Goal: Information Seeking & Learning: Learn about a topic

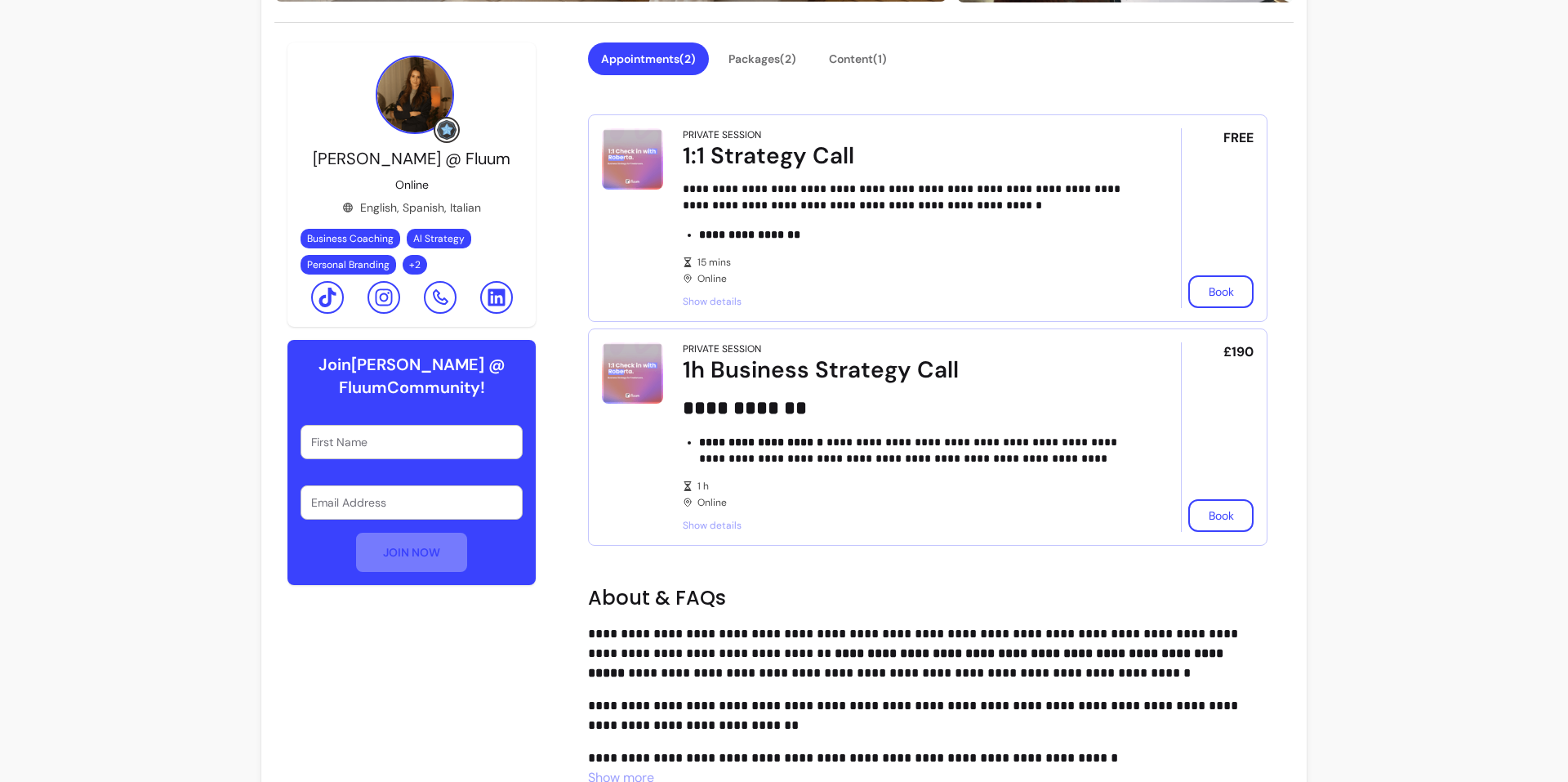
scroll to position [545, 0]
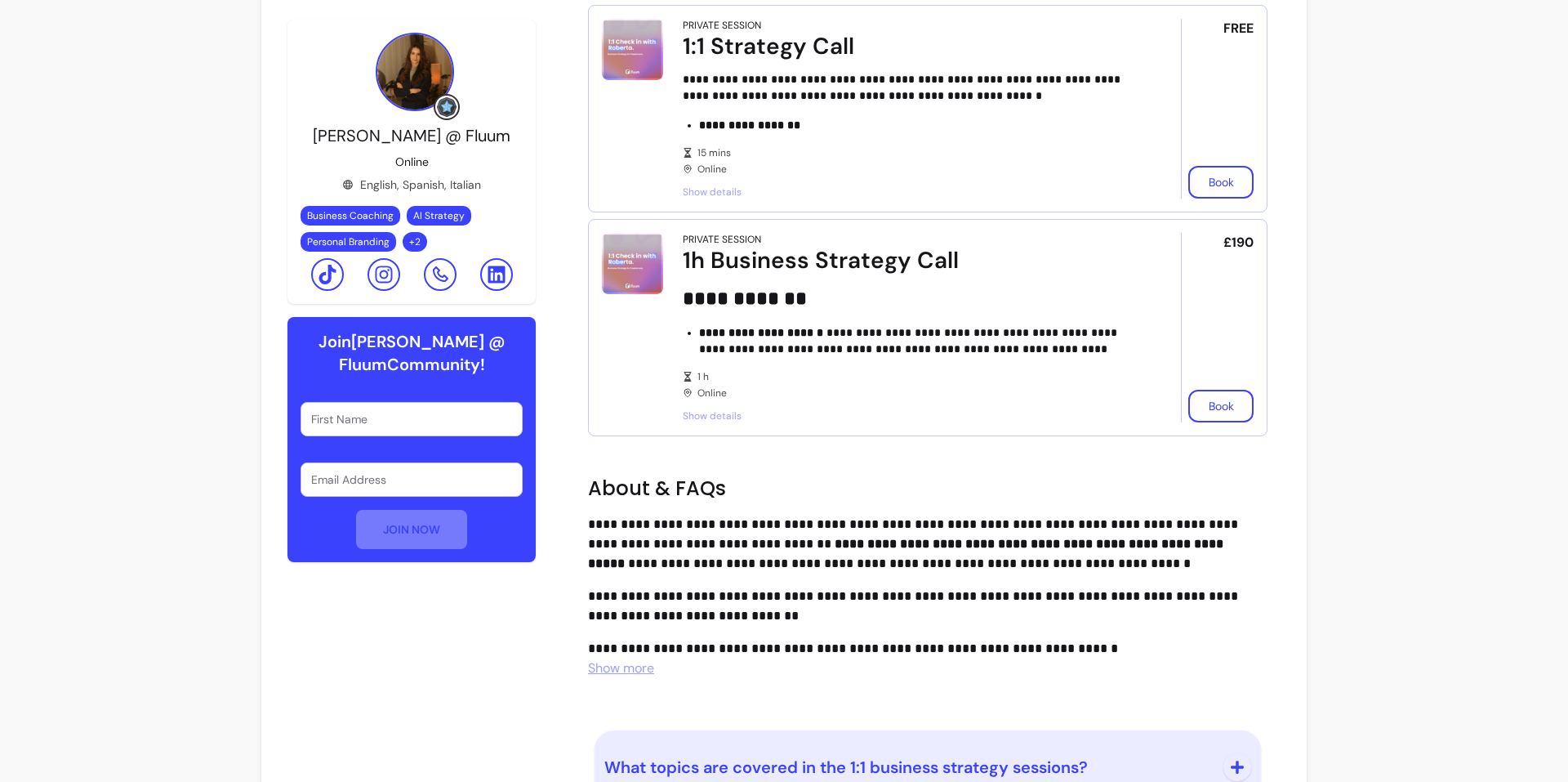
click at [488, 274] on icon at bounding box center [496, 275] width 20 height 20
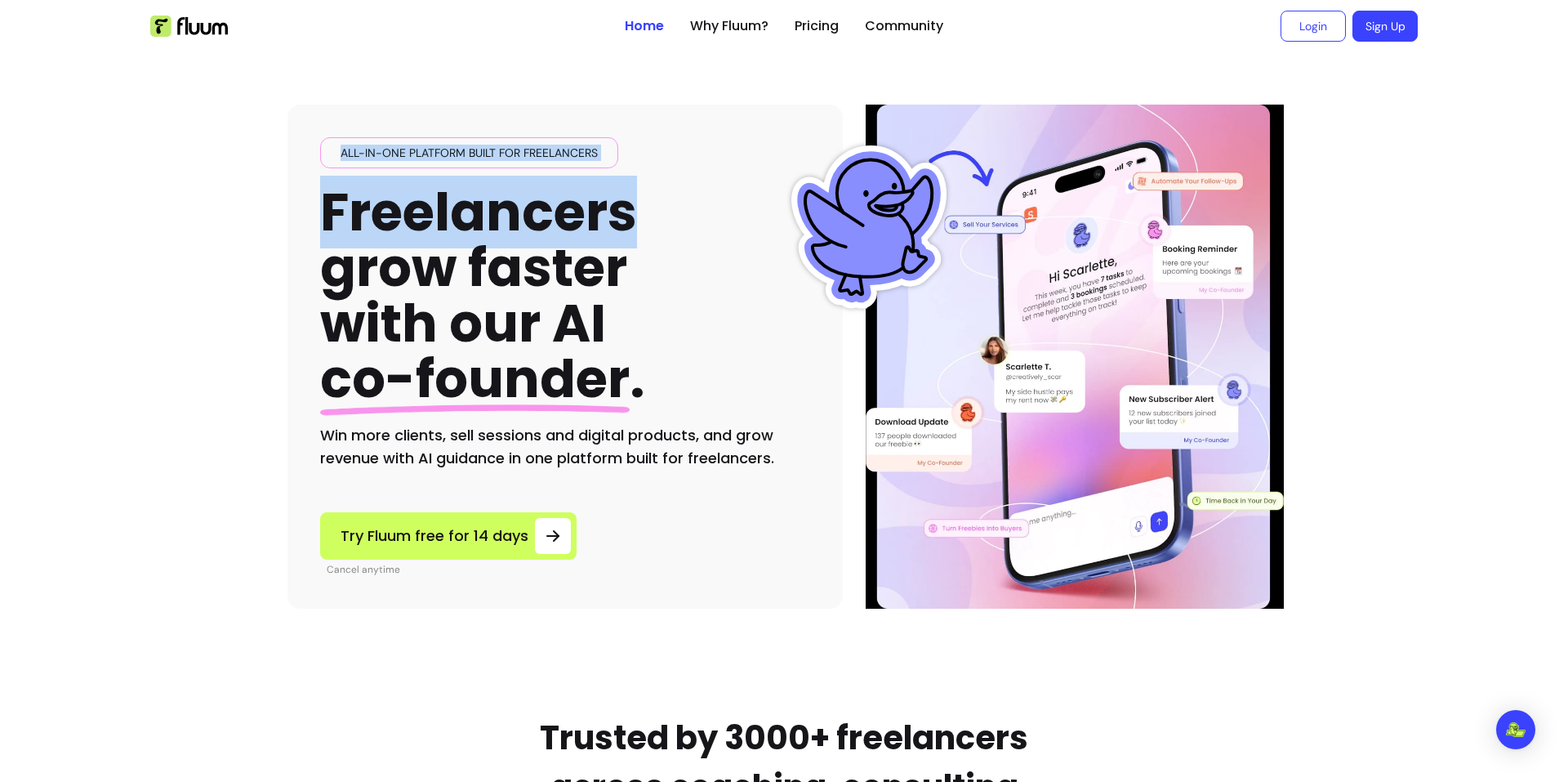
drag, startPoint x: 329, startPoint y: 148, endPoint x: 653, endPoint y: 169, distance: 324.7
click at [653, 169] on div "All-in-one platform built for freelancers Freelancers grow faster with our AI c…" at bounding box center [564, 304] width 490 height 333
drag, startPoint x: 671, startPoint y: 142, endPoint x: 645, endPoint y: 147, distance: 26.5
click at [671, 142] on div "All-in-one platform built for freelancers Freelancers grow faster with our AI c…" at bounding box center [564, 304] width 490 height 333
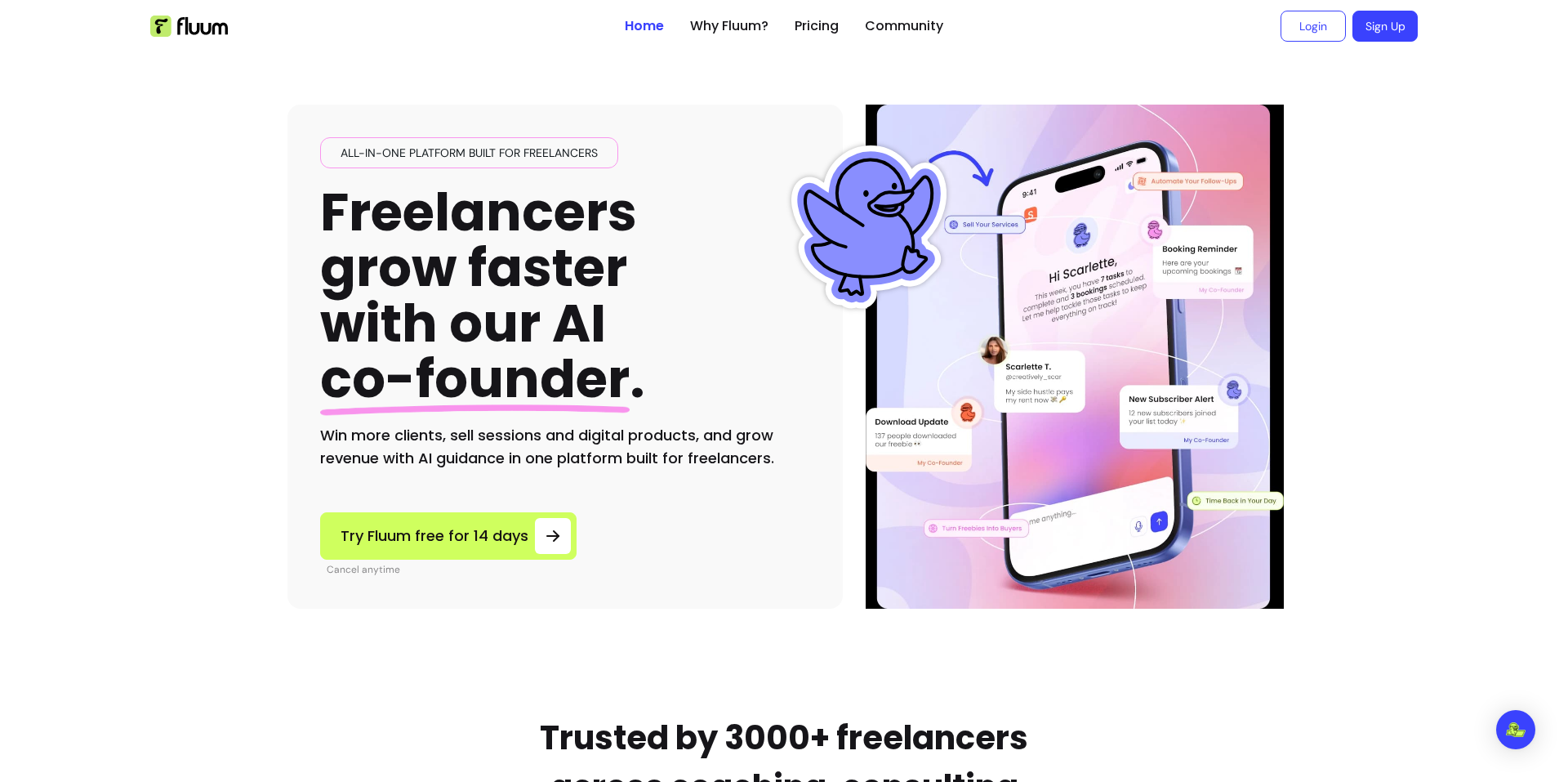
click at [458, 150] on span "All-in-one platform built for freelancers" at bounding box center [468, 153] width 270 height 16
click at [678, 151] on div "All-in-one platform built for freelancers Freelancers grow faster with our AI c…" at bounding box center [564, 304] width 490 height 333
click at [495, 131] on div "All-in-one platform built for freelancers Freelancers grow faster with our AI c…" at bounding box center [564, 356] width 555 height 504
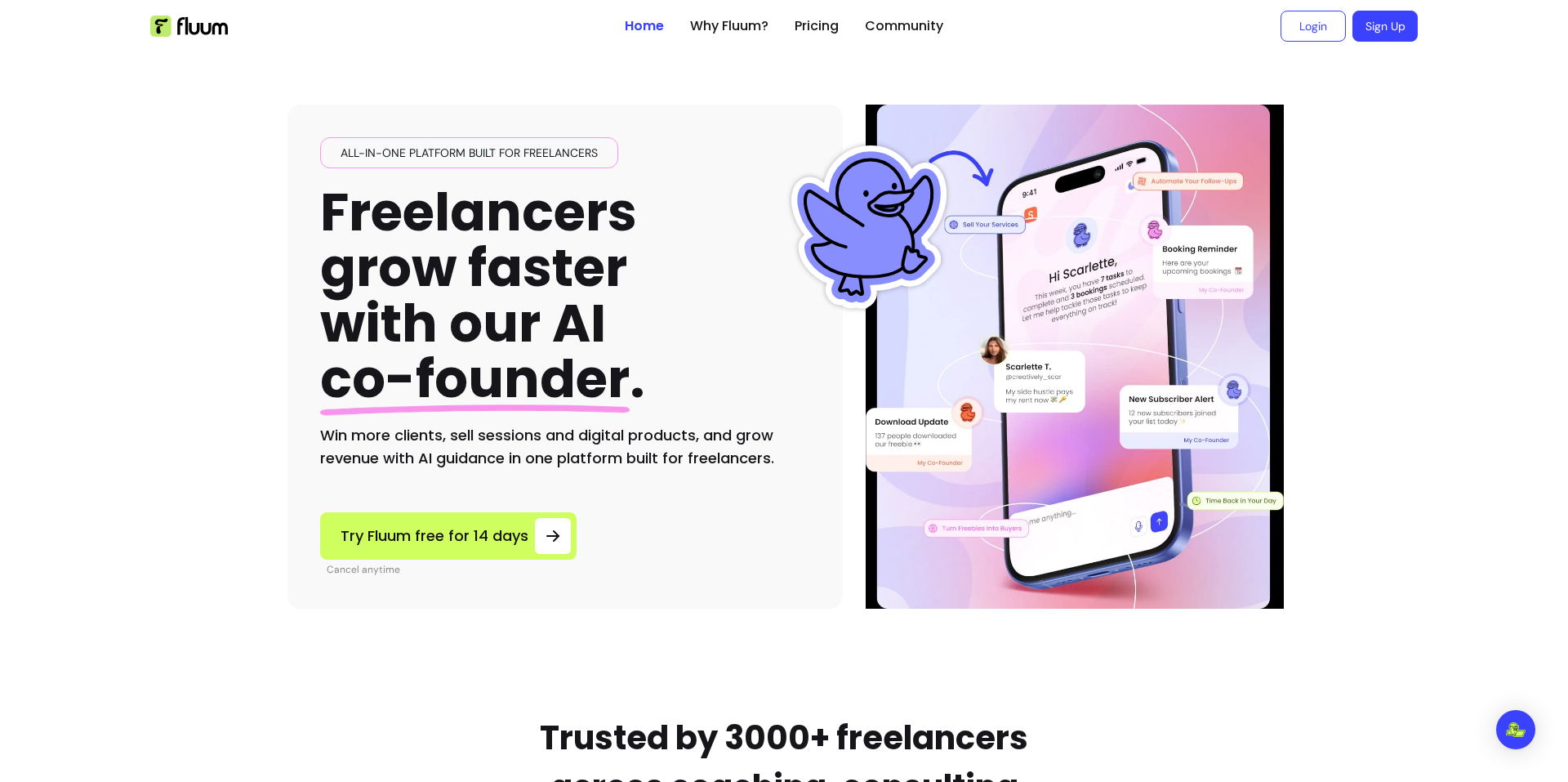
click at [488, 149] on span "All-in-one platform built for freelancers" at bounding box center [468, 153] width 270 height 16
click at [474, 255] on h1 "Freelancers grow faster with our AI co-founder ." at bounding box center [483, 296] width 325 height 223
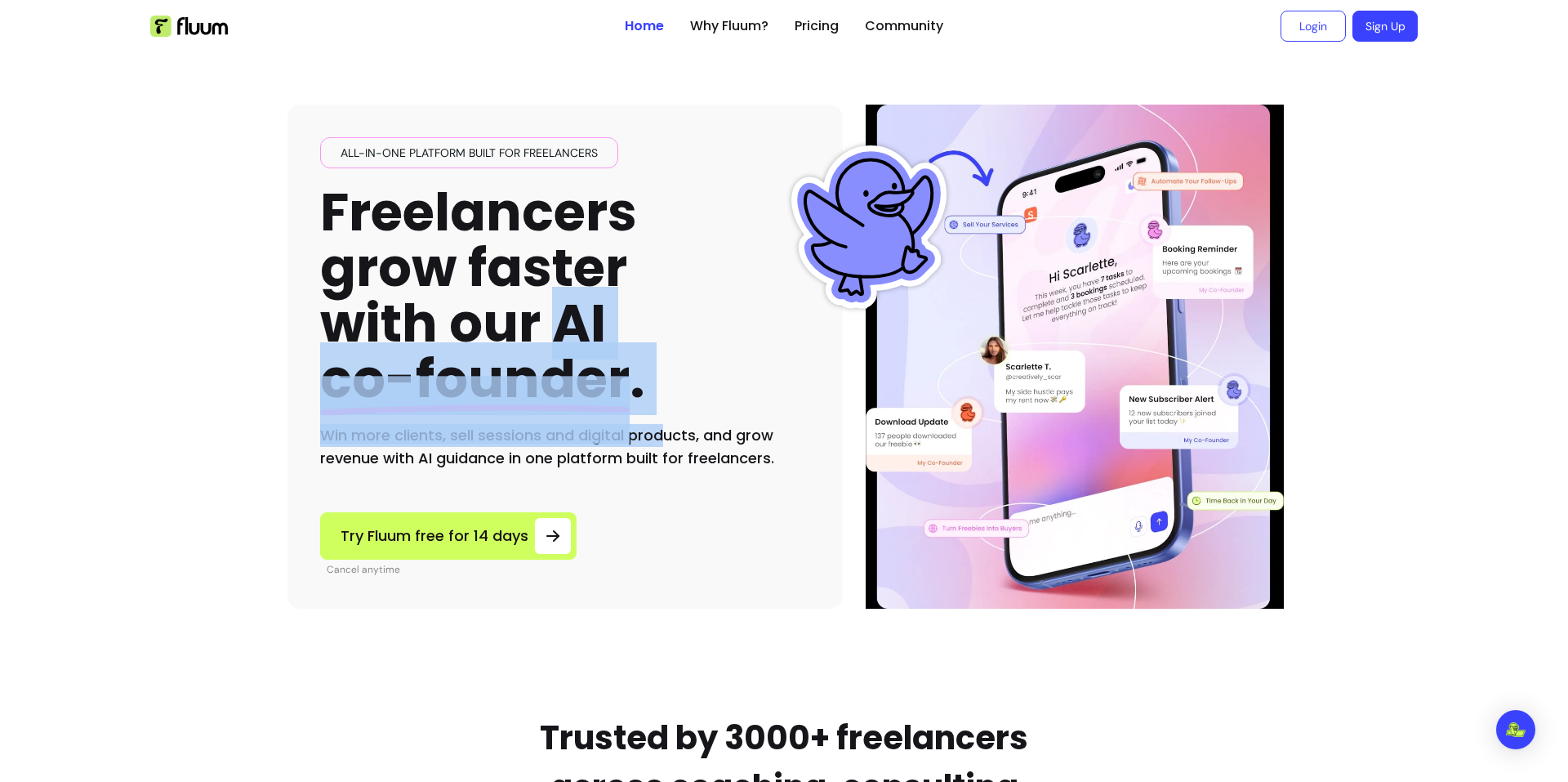
drag, startPoint x: 559, startPoint y: 327, endPoint x: 667, endPoint y: 396, distance: 128.2
click at [661, 406] on div "All-in-one platform built for freelancers Freelancers grow faster with our AI c…" at bounding box center [564, 304] width 490 height 333
drag, startPoint x: 683, startPoint y: 374, endPoint x: 670, endPoint y: 397, distance: 26.4
click at [684, 374] on div "All-in-one platform built for freelancers Freelancers grow faster with our AI c…" at bounding box center [564, 304] width 490 height 333
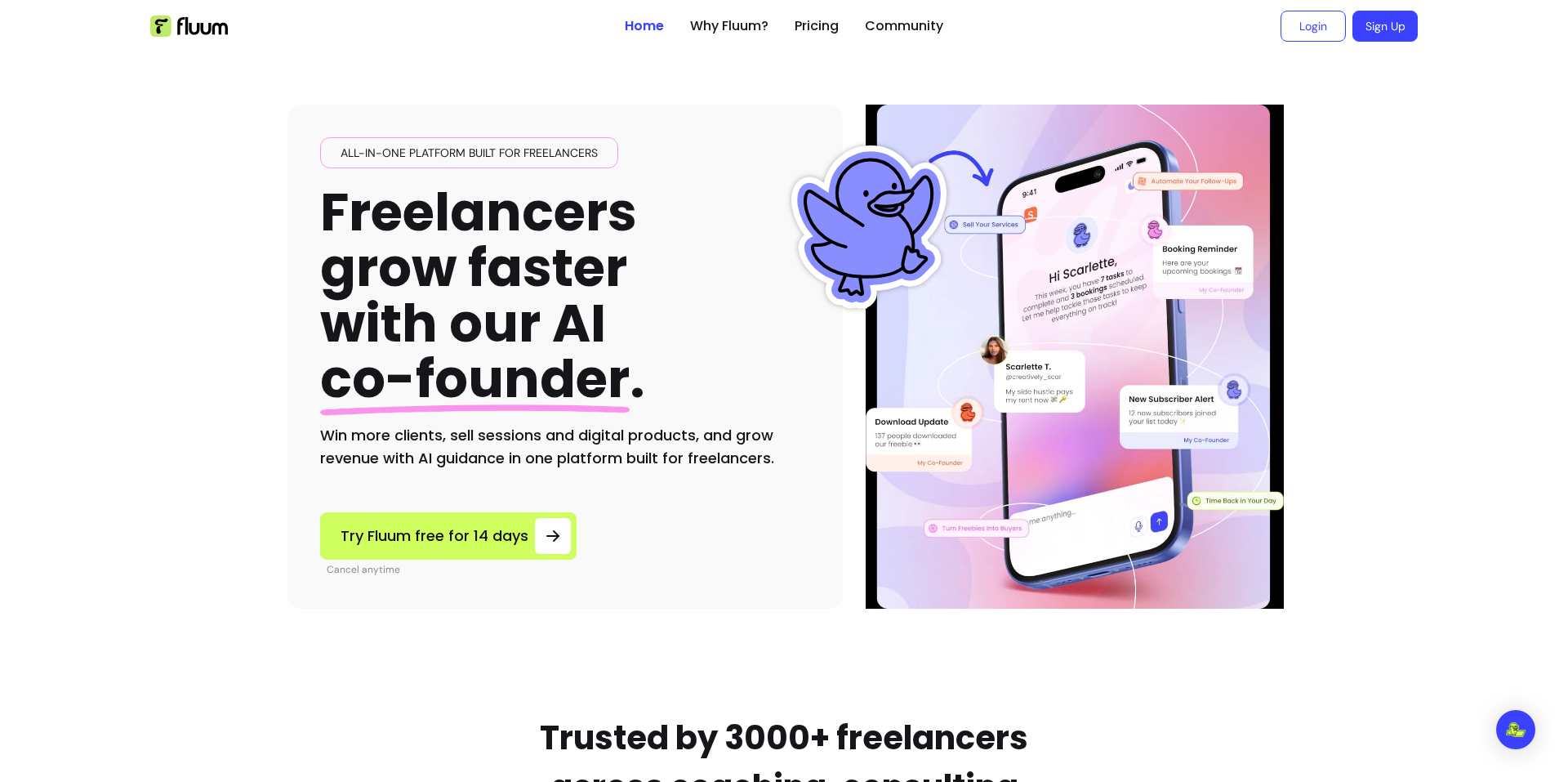
click at [788, 384] on div "All-in-one platform built for freelancers Freelancers grow faster with our AI c…" at bounding box center [564, 304] width 490 height 333
click at [716, 459] on h2 "Win more clients, sell sessions and digital products, and grow revenue with AI …" at bounding box center [564, 446] width 490 height 45
click at [715, 456] on h2 "Win more clients, sell sessions and digital products, and grow revenue with AI …" at bounding box center [564, 446] width 490 height 45
drag, startPoint x: 715, startPoint y: 456, endPoint x: 735, endPoint y: 412, distance: 48.3
click at [716, 455] on h2 "Win more clients, sell sessions and digital products, and grow revenue with AI …" at bounding box center [564, 446] width 490 height 45
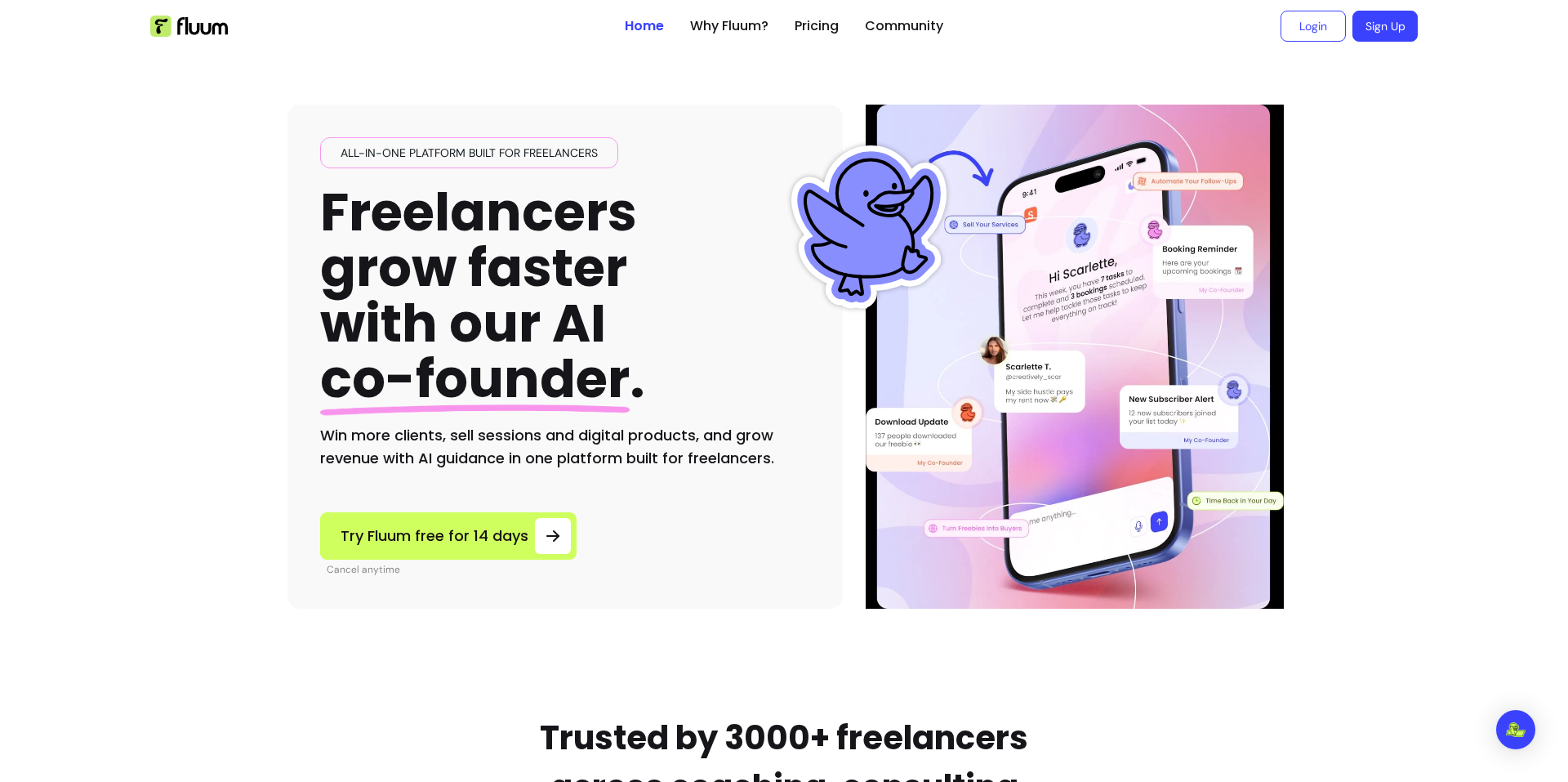
click at [757, 312] on div "All-in-one platform built for freelancers Freelancers grow faster with our AI c…" at bounding box center [564, 304] width 490 height 333
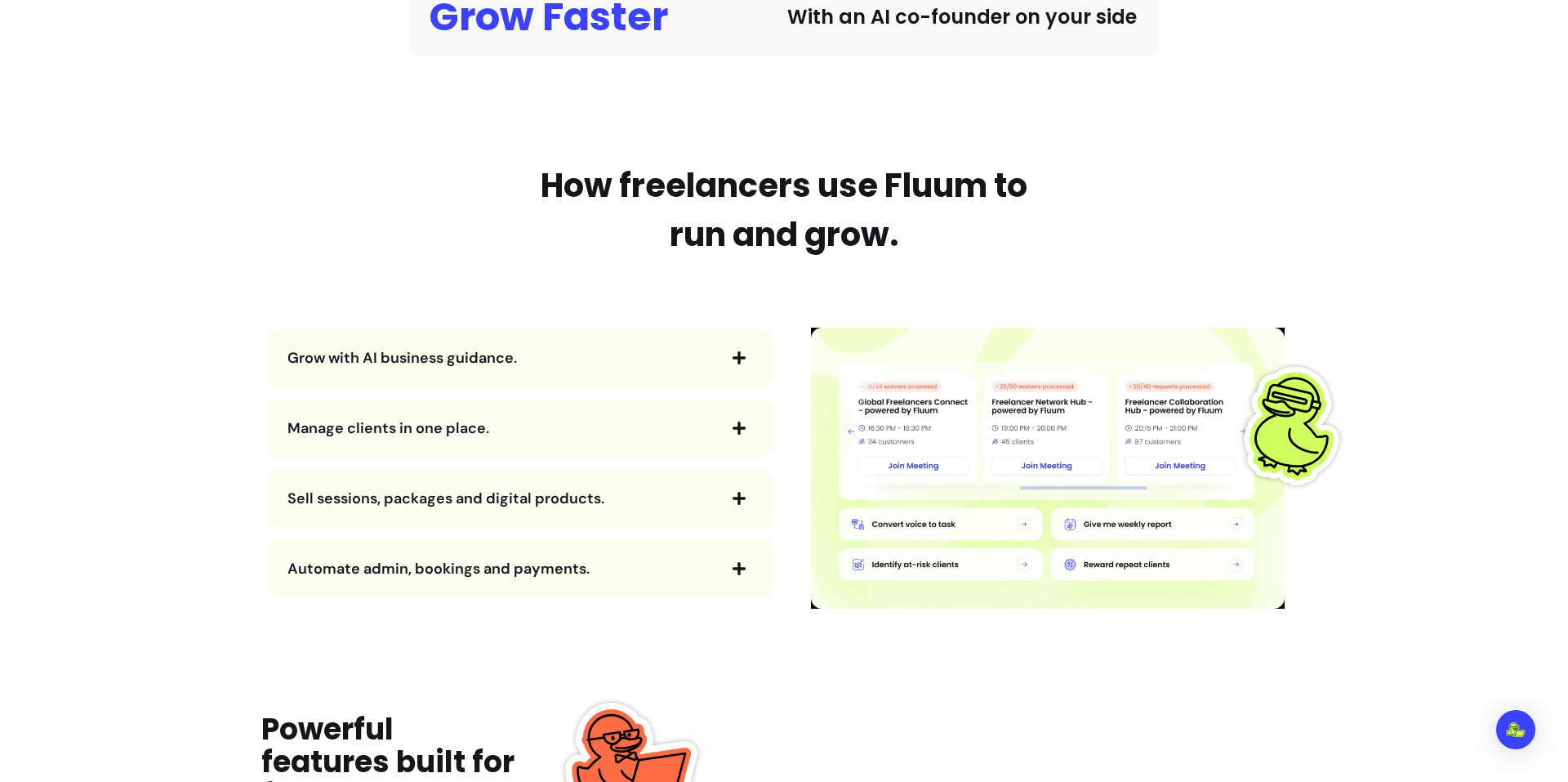
scroll to position [1634, 0]
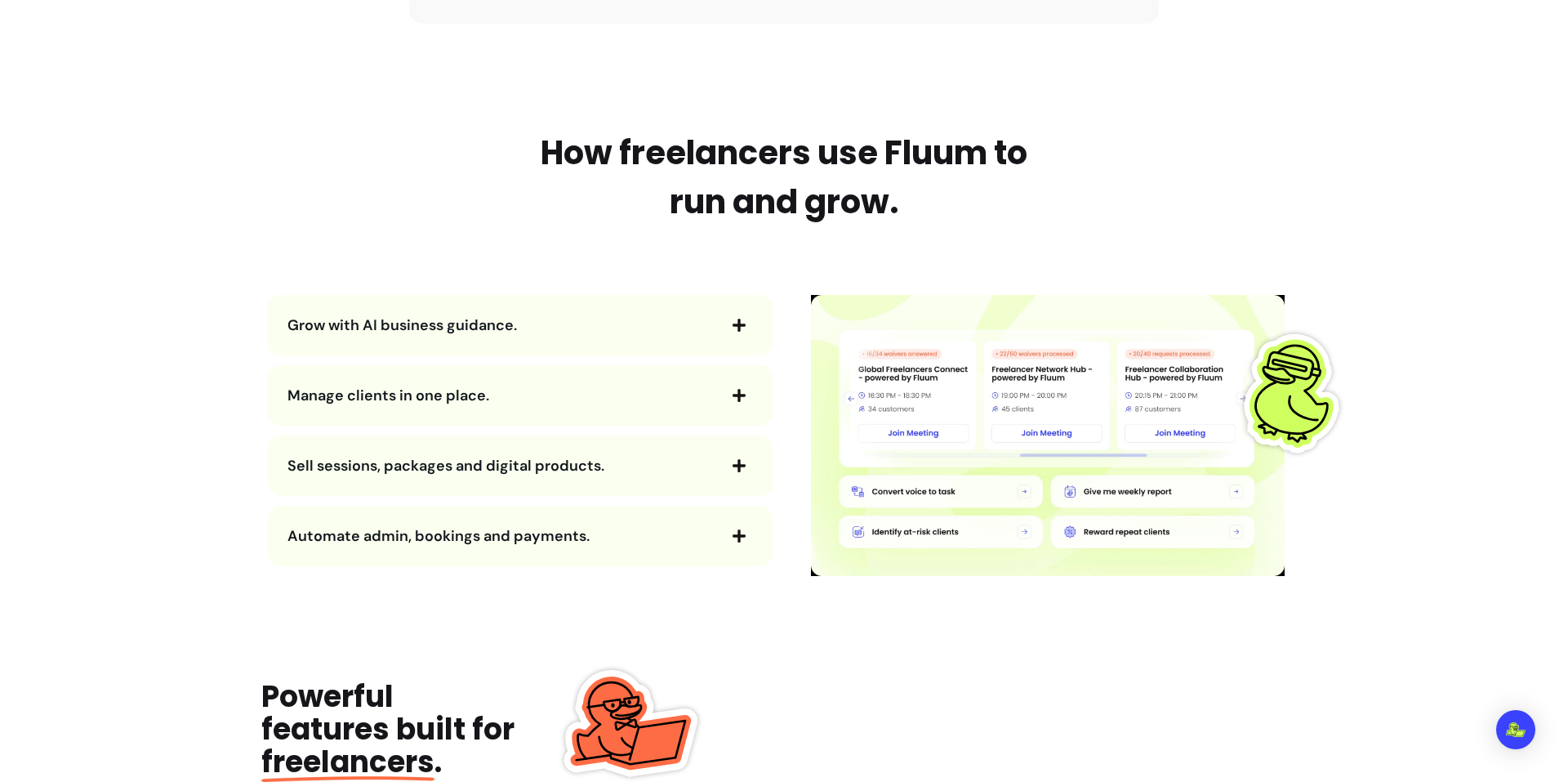
click at [877, 137] on h2 "How freelancers use Fluum to run and grow." at bounding box center [784, 177] width 531 height 98
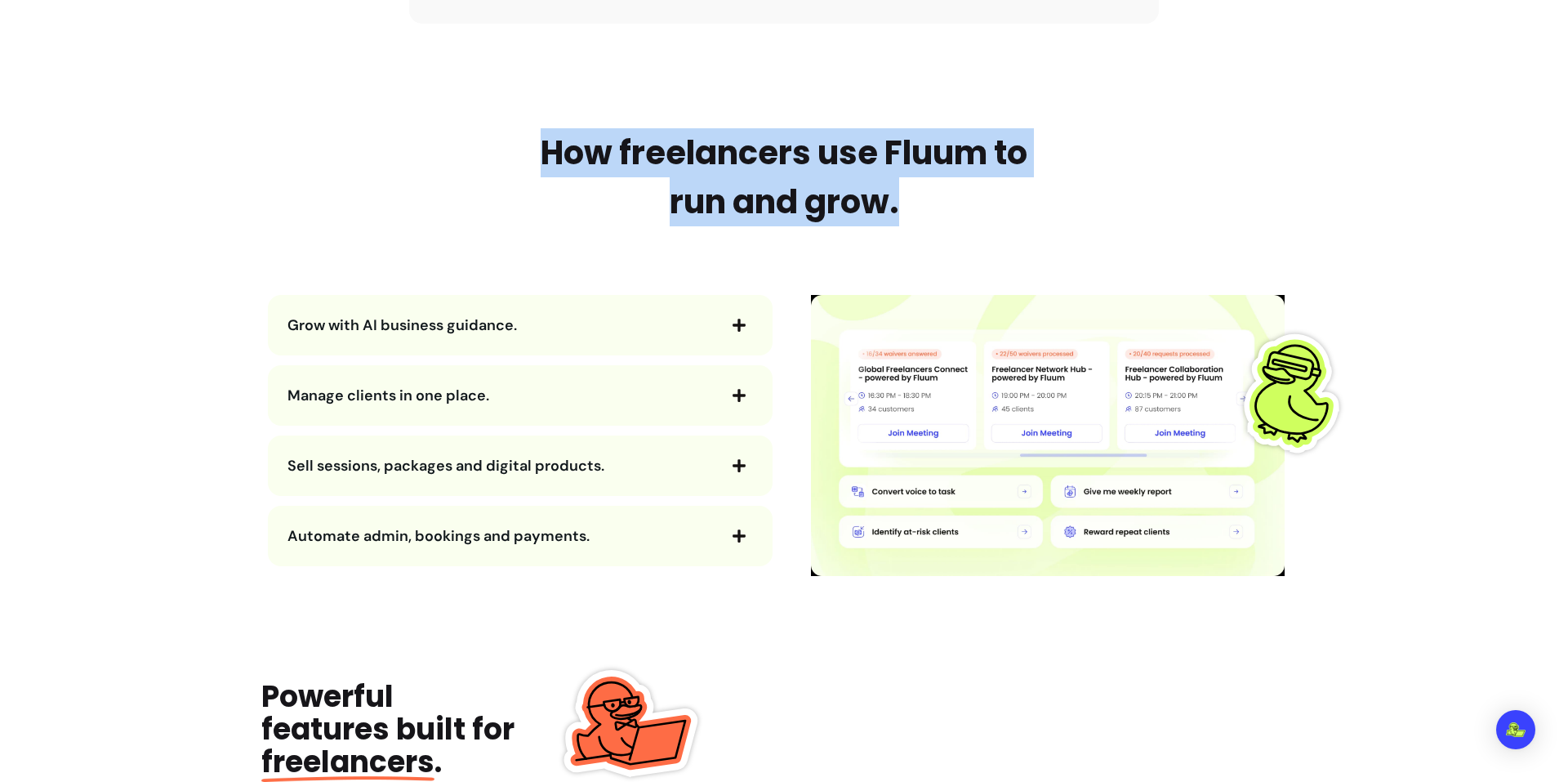
click at [877, 137] on h2 "How freelancers use Fluum to run and grow." at bounding box center [784, 177] width 531 height 98
click at [984, 171] on h2 "How freelancers use Fluum to run and grow." at bounding box center [784, 177] width 531 height 98
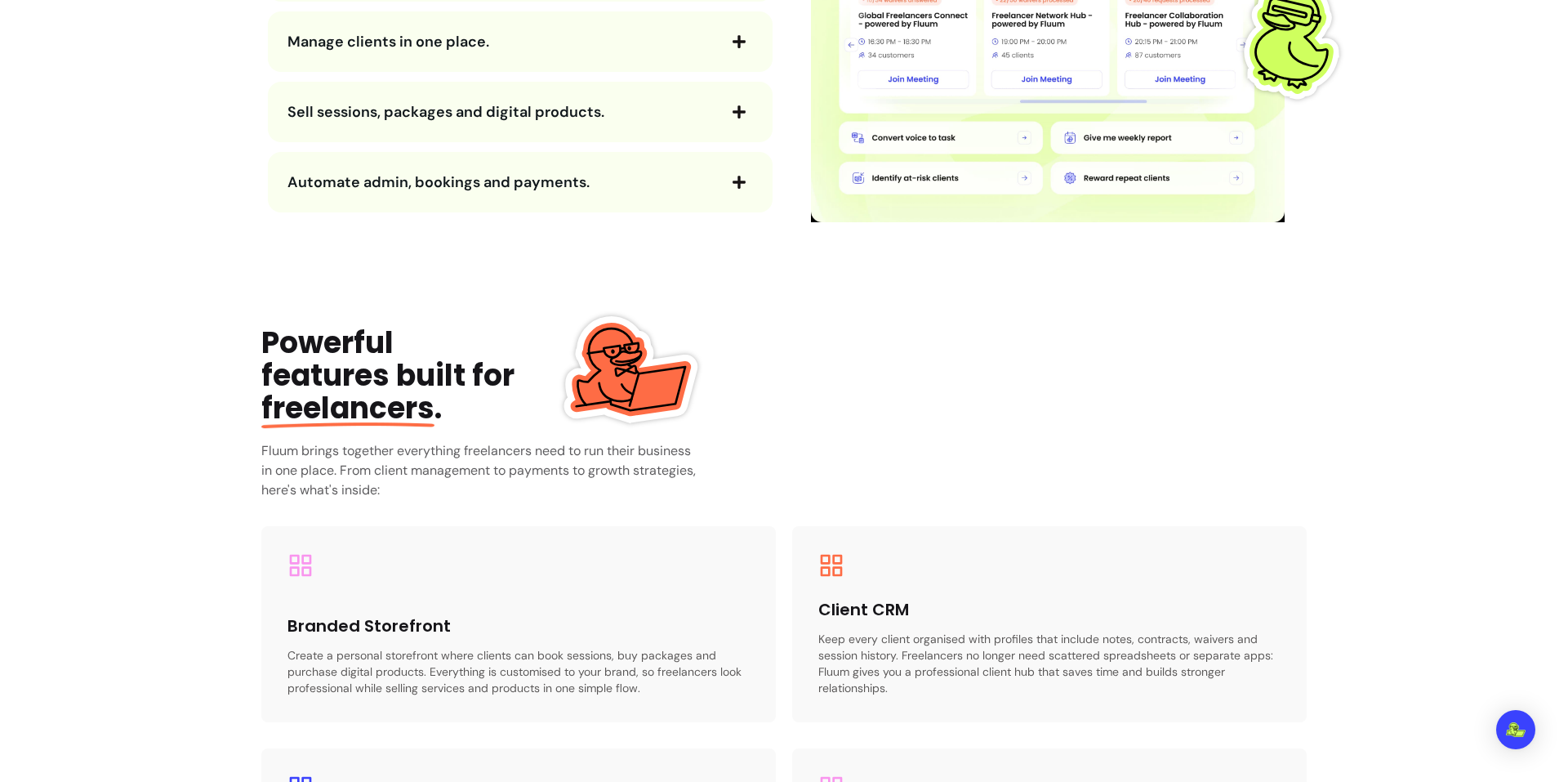
scroll to position [2179, 0]
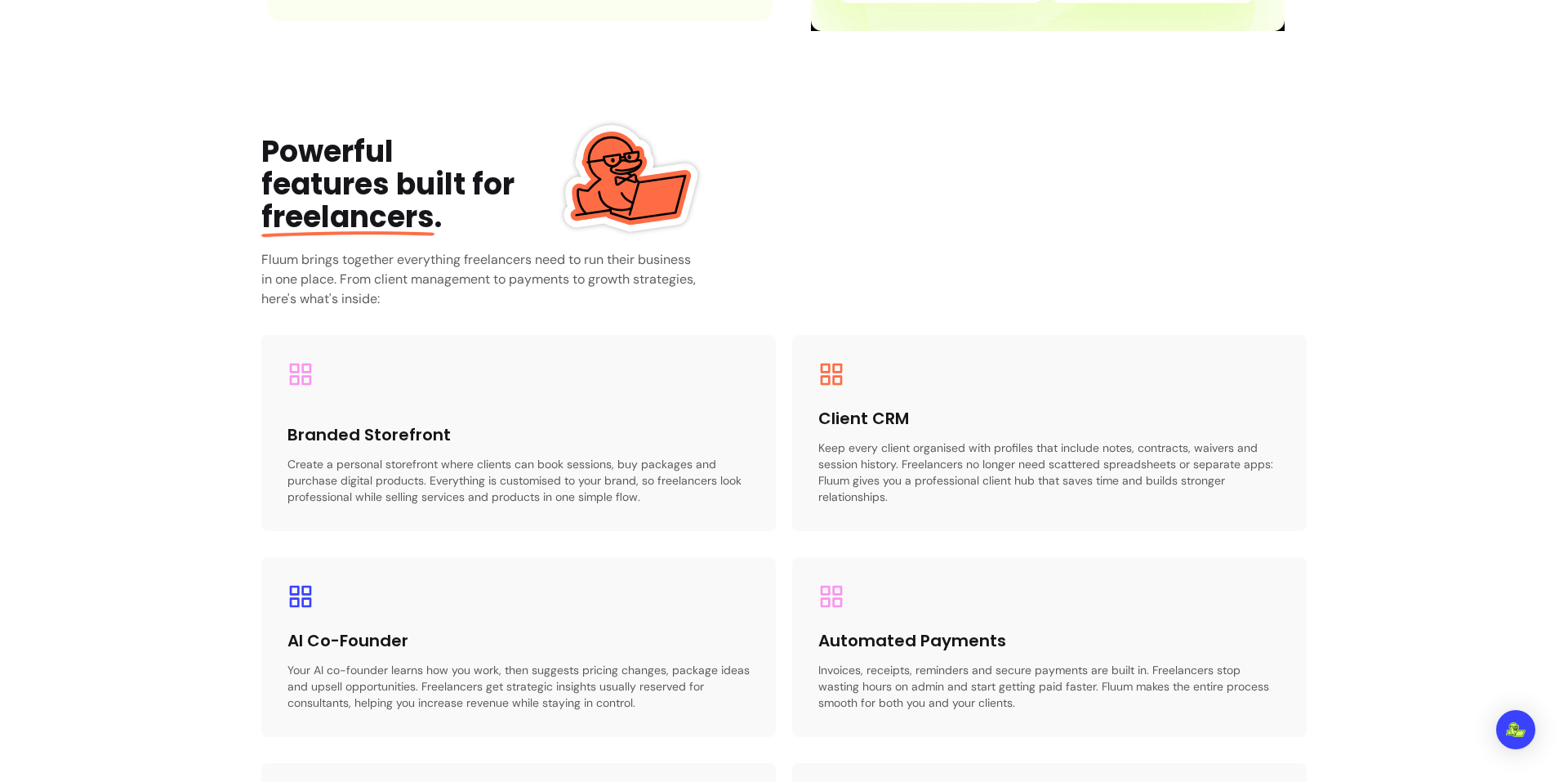
click at [417, 210] on span "freelancers" at bounding box center [347, 217] width 173 height 42
click at [414, 206] on span "freelancers" at bounding box center [347, 217] width 173 height 42
drag, startPoint x: 414, startPoint y: 206, endPoint x: 804, endPoint y: 181, distance: 390.8
click at [414, 205] on span "freelancers" at bounding box center [347, 217] width 173 height 42
click at [983, 181] on div "Powerful features built for freelancers . Fluum brings together everything free…" at bounding box center [784, 547] width 1045 height 824
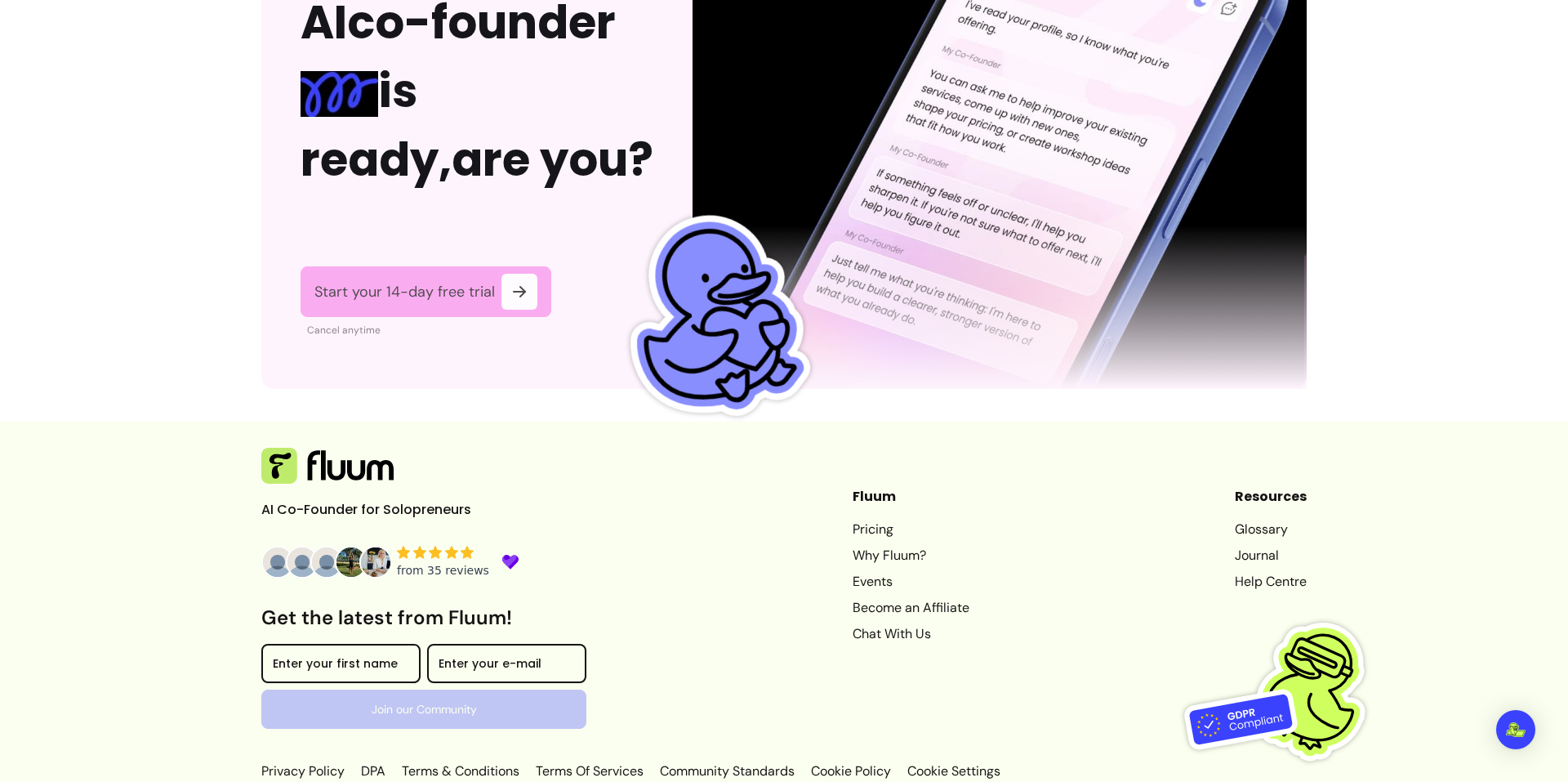
scroll to position [4014, 0]
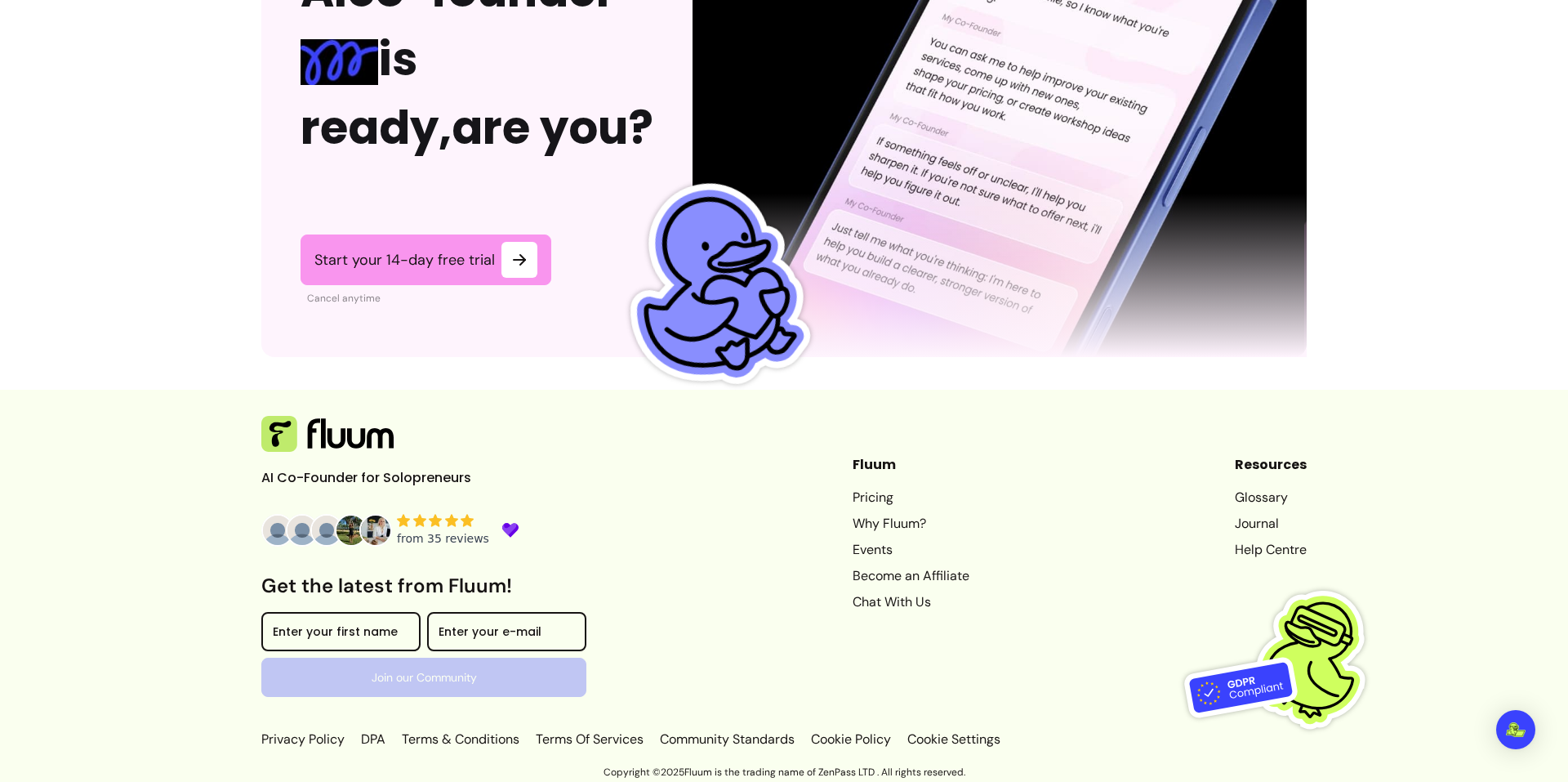
click at [427, 472] on p "AI Co-Founder for Solopreneurs" at bounding box center [384, 478] width 245 height 20
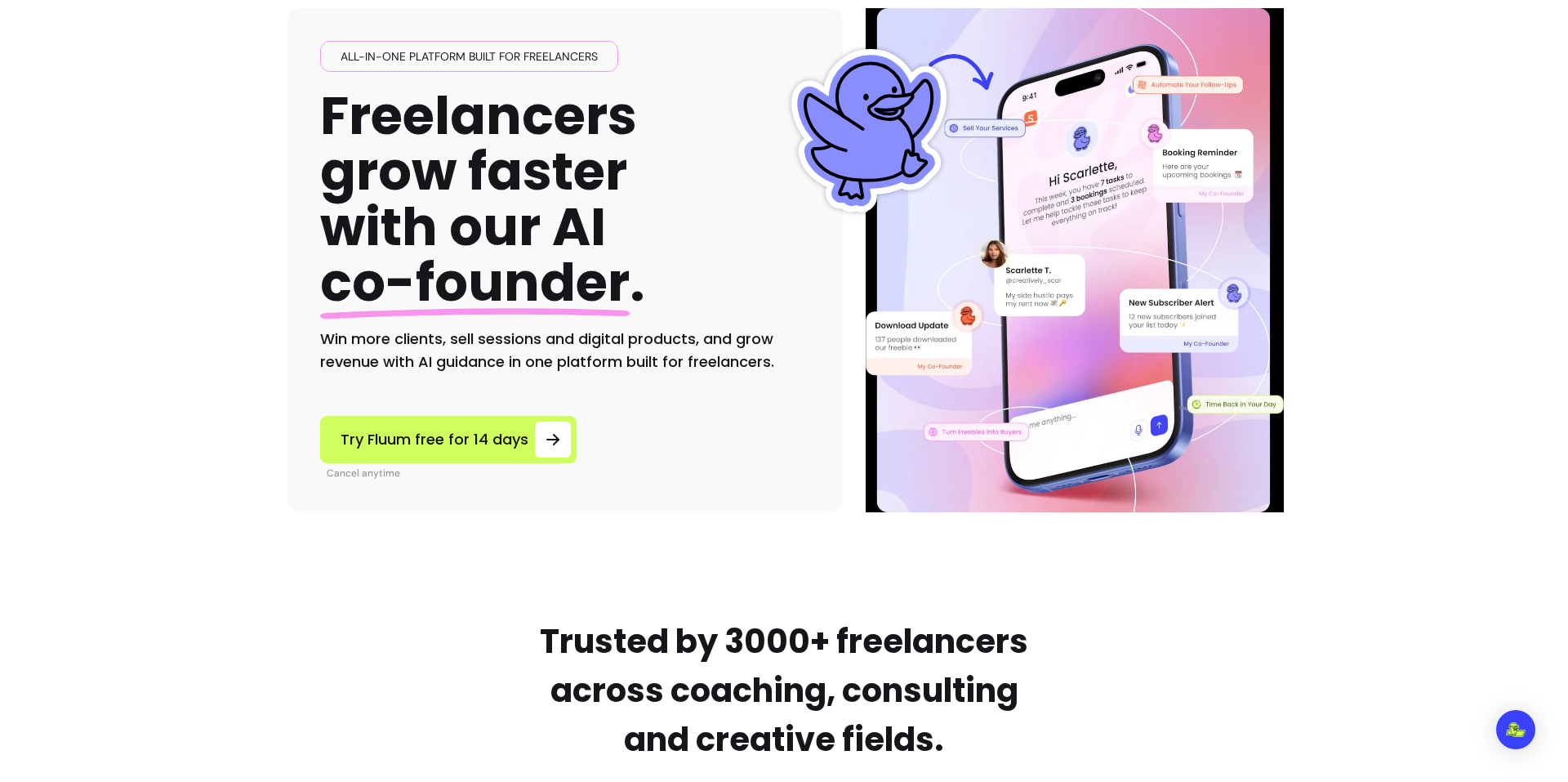
scroll to position [0, 0]
